Goal: Entertainment & Leisure: Consume media (video, audio)

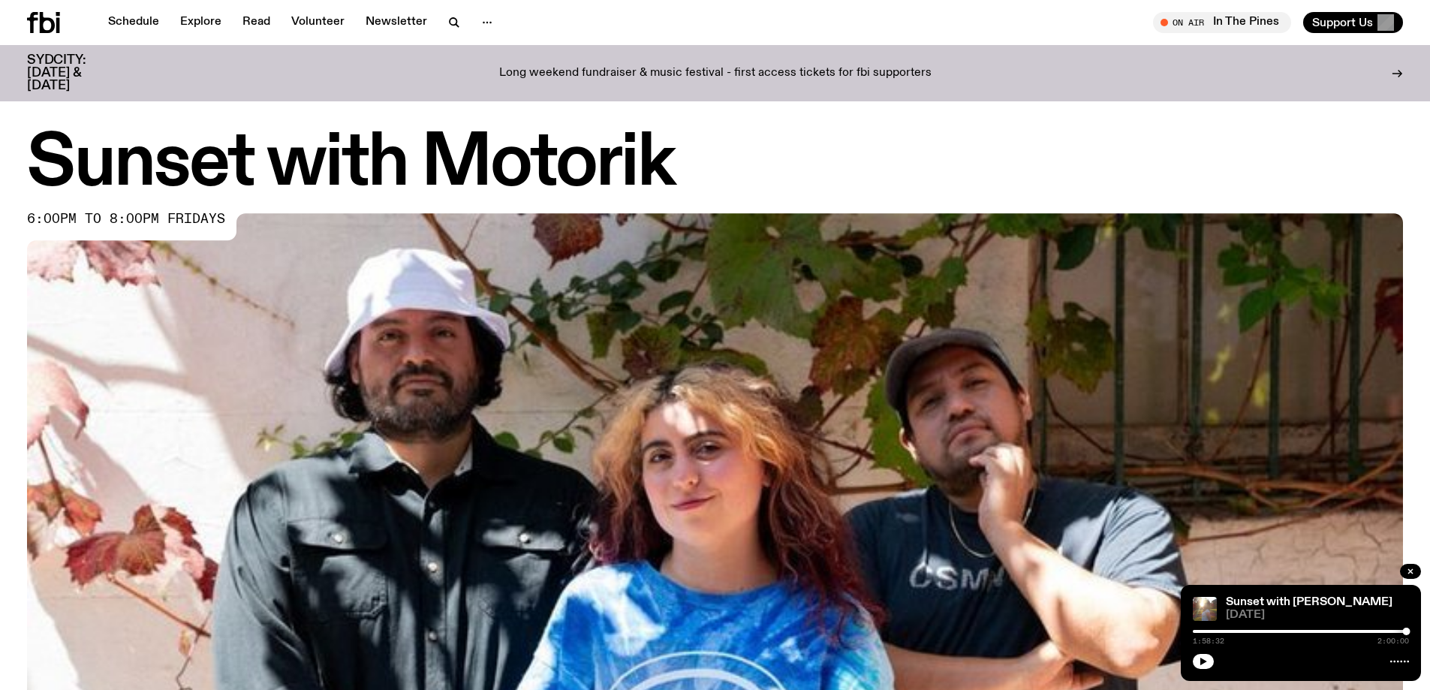
scroll to position [806, 0]
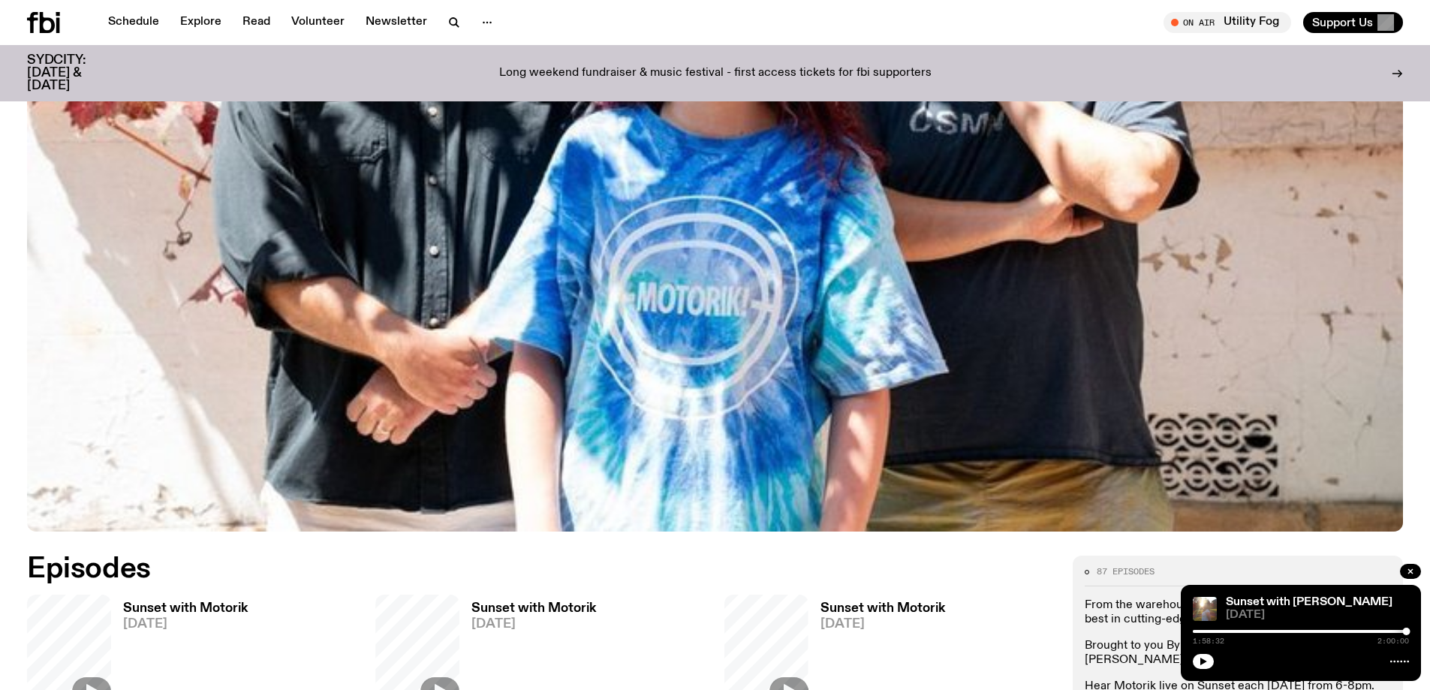
scroll to position [514, 0]
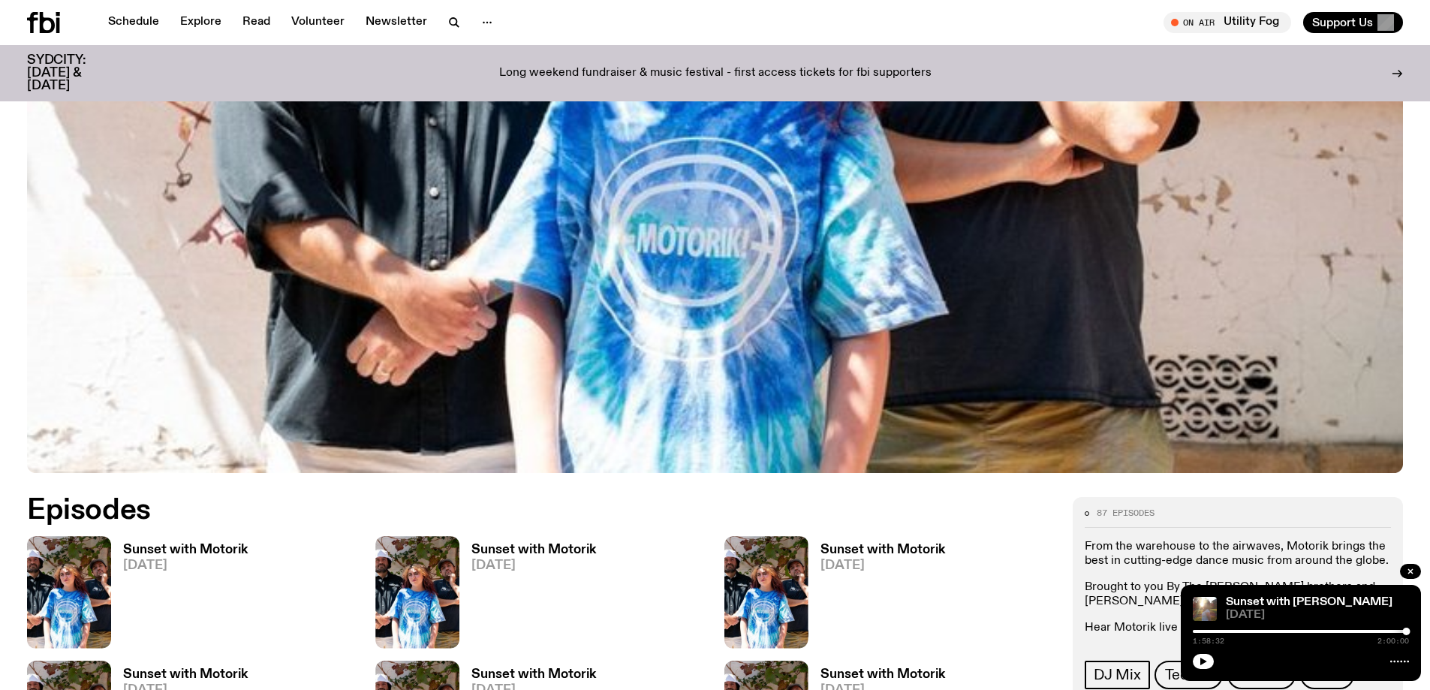
click at [222, 549] on h3 "Sunset with Motorik" at bounding box center [185, 550] width 125 height 13
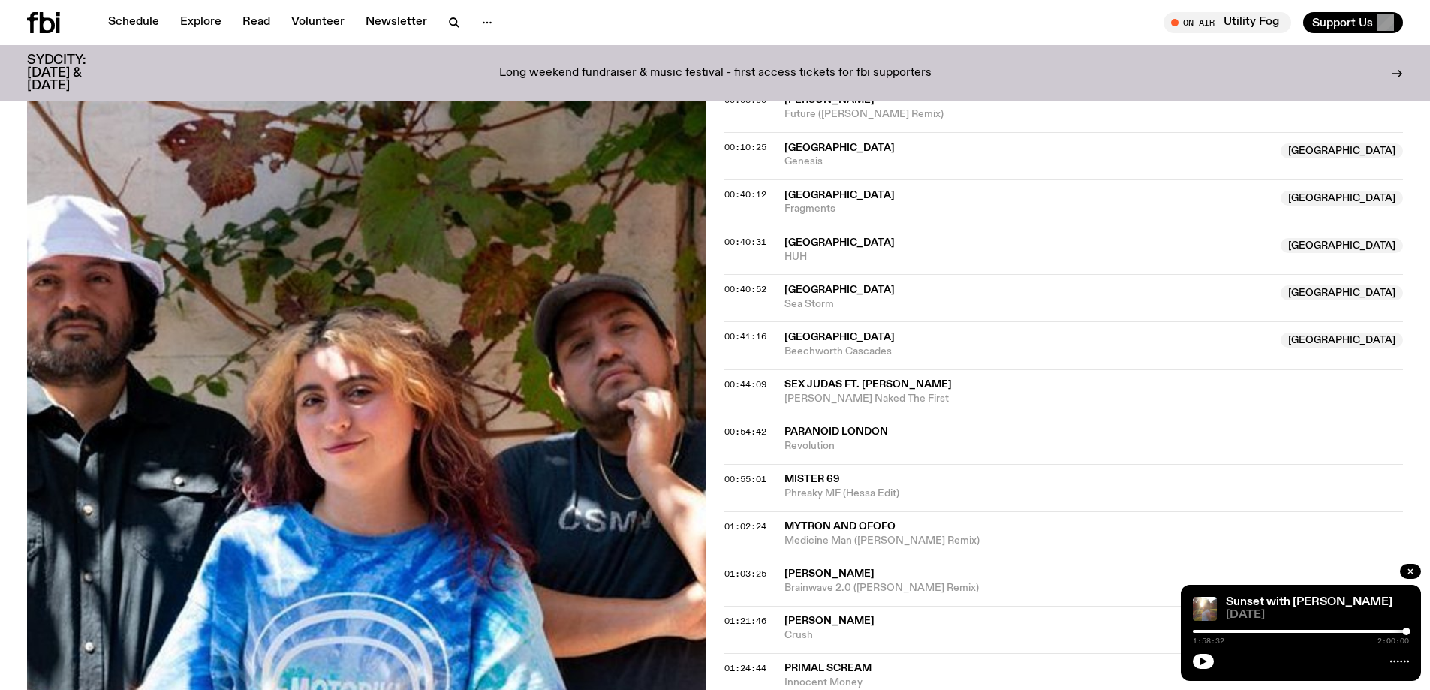
scroll to position [442, 0]
